Goal: Information Seeking & Learning: Learn about a topic

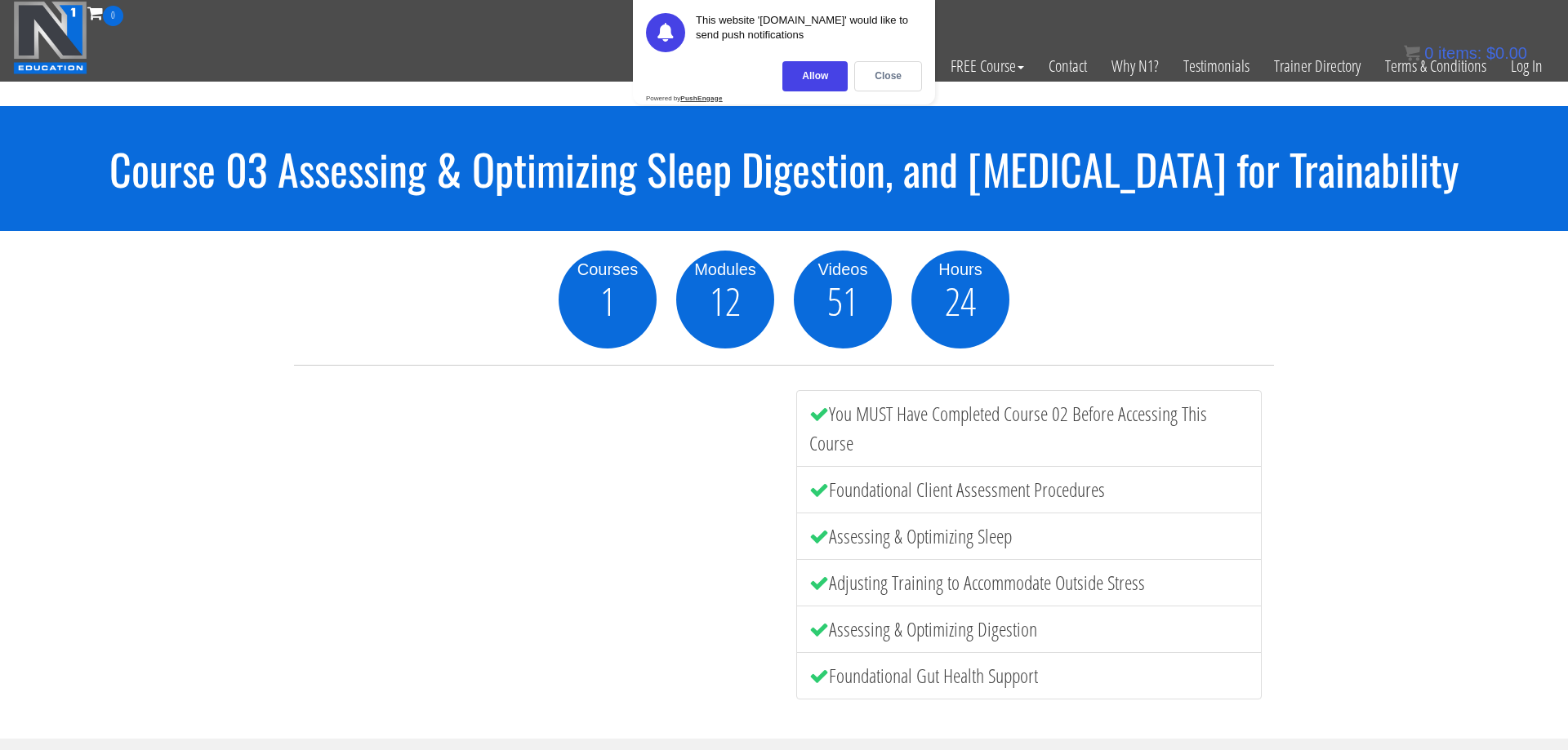
drag, startPoint x: 93, startPoint y: 167, endPoint x: 1505, endPoint y: 177, distance: 1412.0
click at [1505, 177] on h1 "Course 03 Assessing & Optimizing Sleep Digestion, and [MEDICAL_DATA] for Traina…" at bounding box center [784, 168] width 1568 height 46
copy h1 "Course 03 Assessing & Optimizing Sleep Digestion, and [MEDICAL_DATA] for Traina…"
click at [894, 79] on div "Close" at bounding box center [888, 76] width 68 height 31
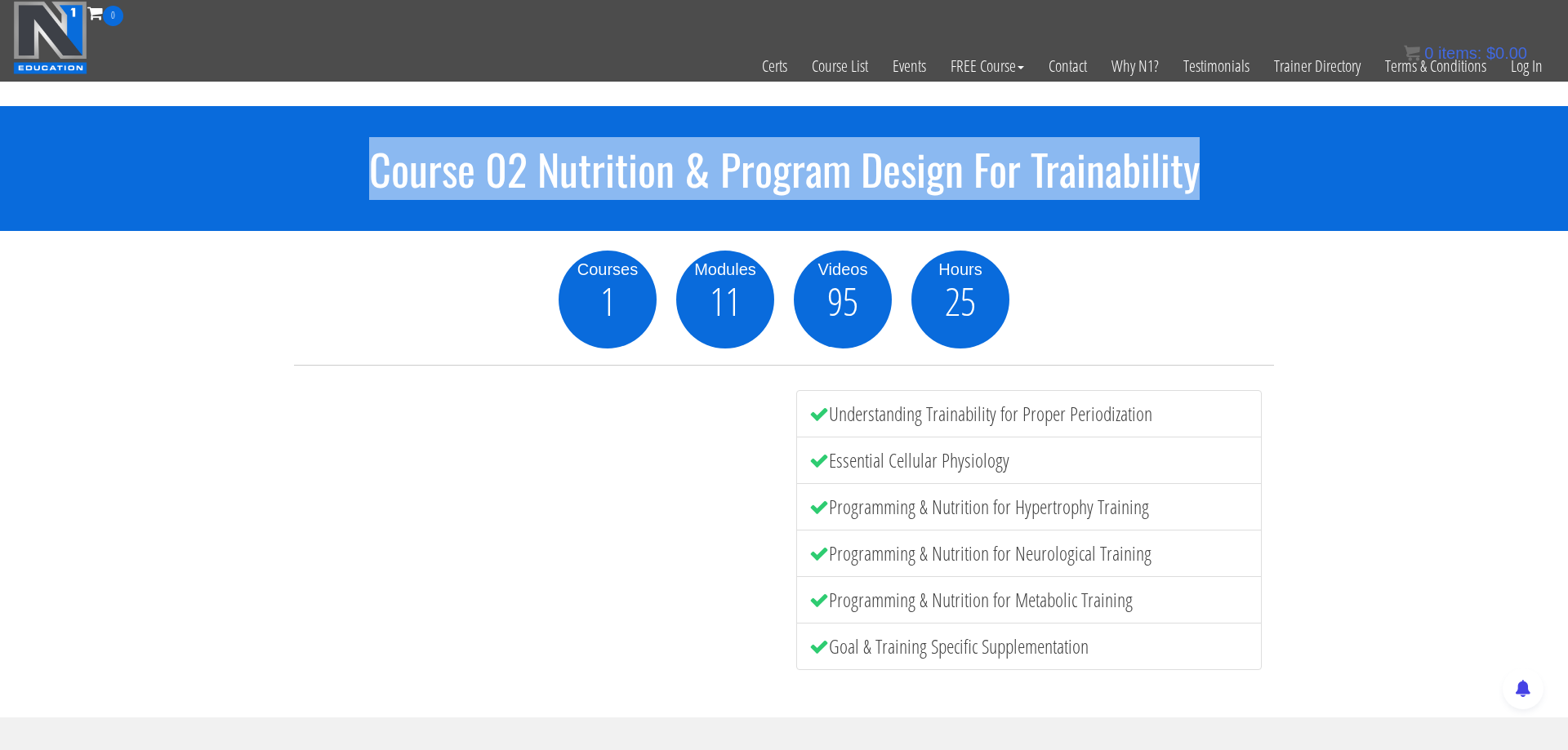
drag, startPoint x: 1259, startPoint y: 144, endPoint x: 362, endPoint y: 161, distance: 897.2
click at [362, 161] on div "Course 02 Nutrition & Program Design For Trainability" at bounding box center [784, 169] width 1568 height 125
copy h1 "Course 02 Nutrition & Program Design For Trainability"
